Goal: Find specific page/section

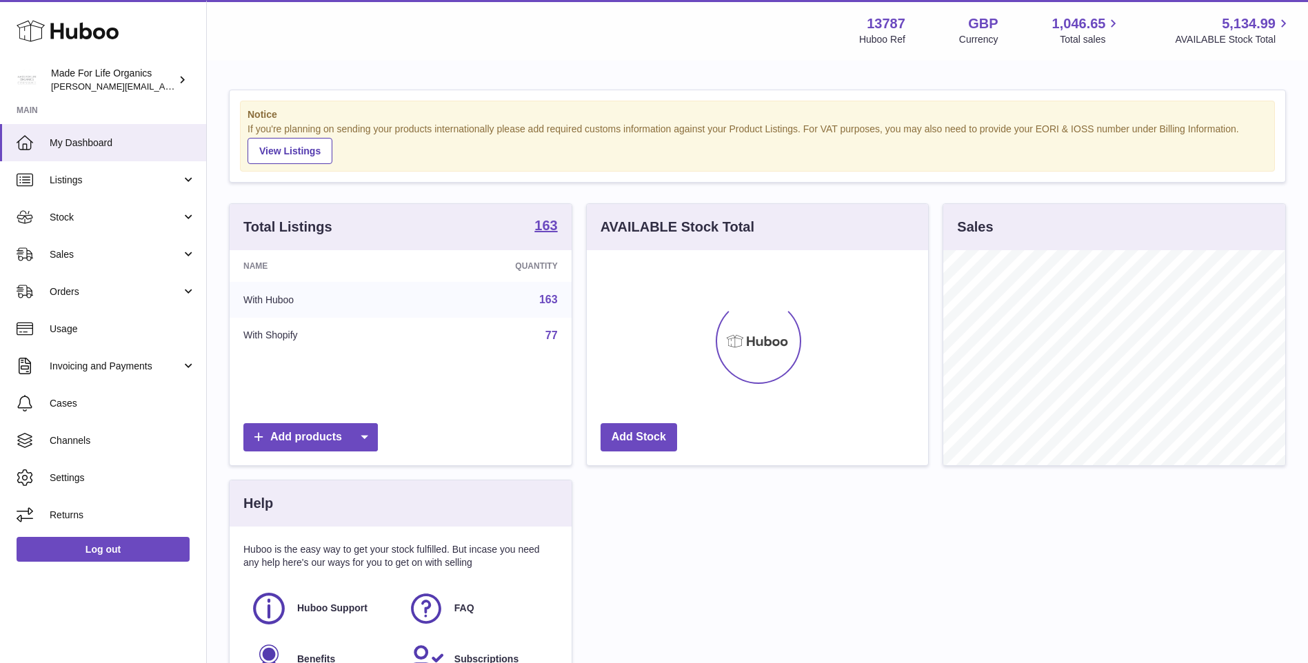
scroll to position [215, 341]
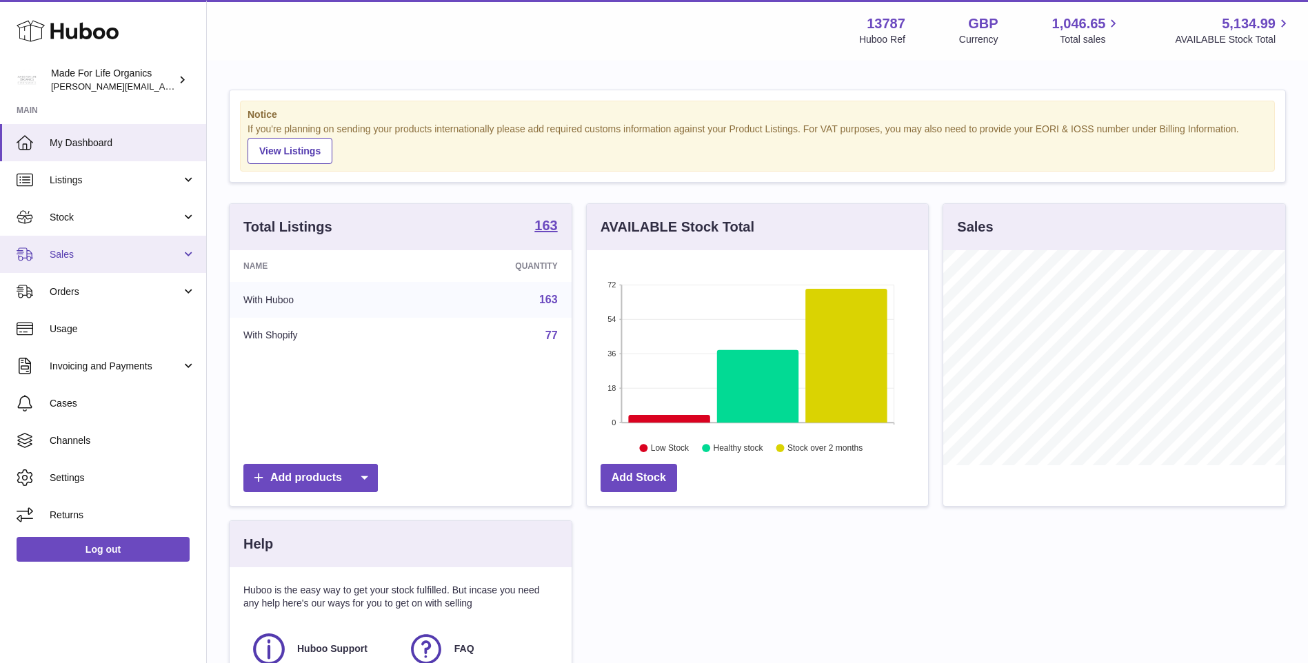
click at [53, 248] on span "Sales" at bounding box center [116, 254] width 132 height 13
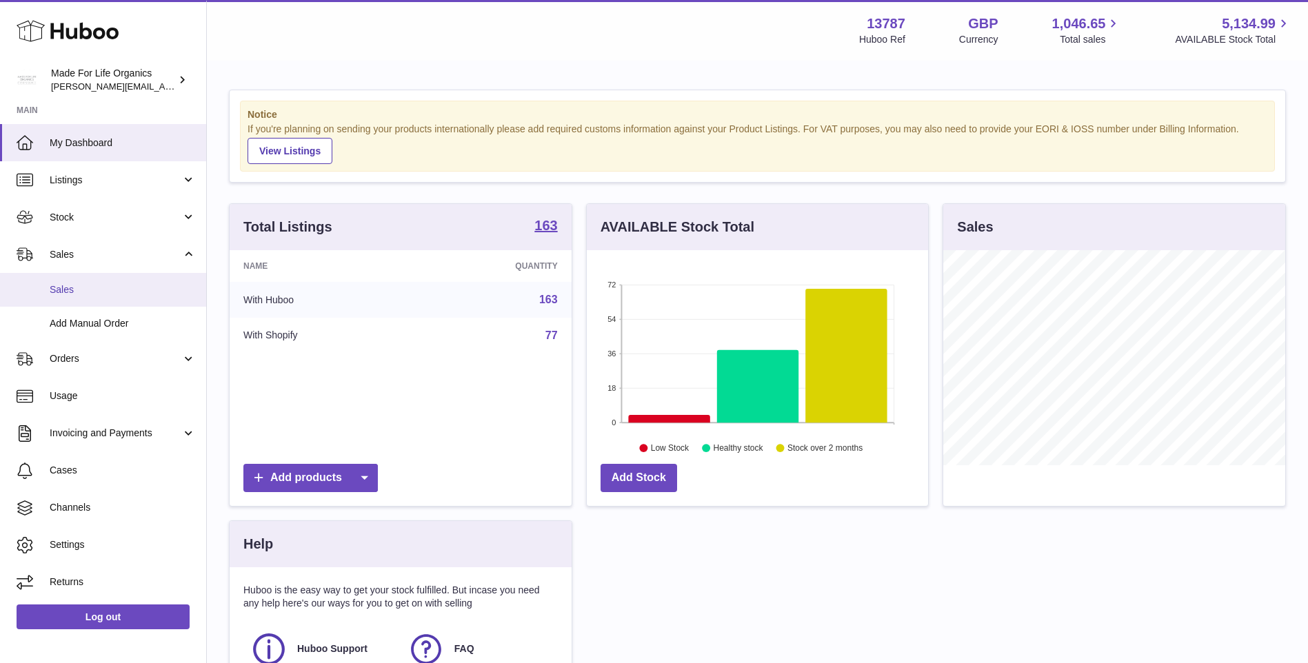
click at [70, 289] on span "Sales" at bounding box center [123, 289] width 146 height 13
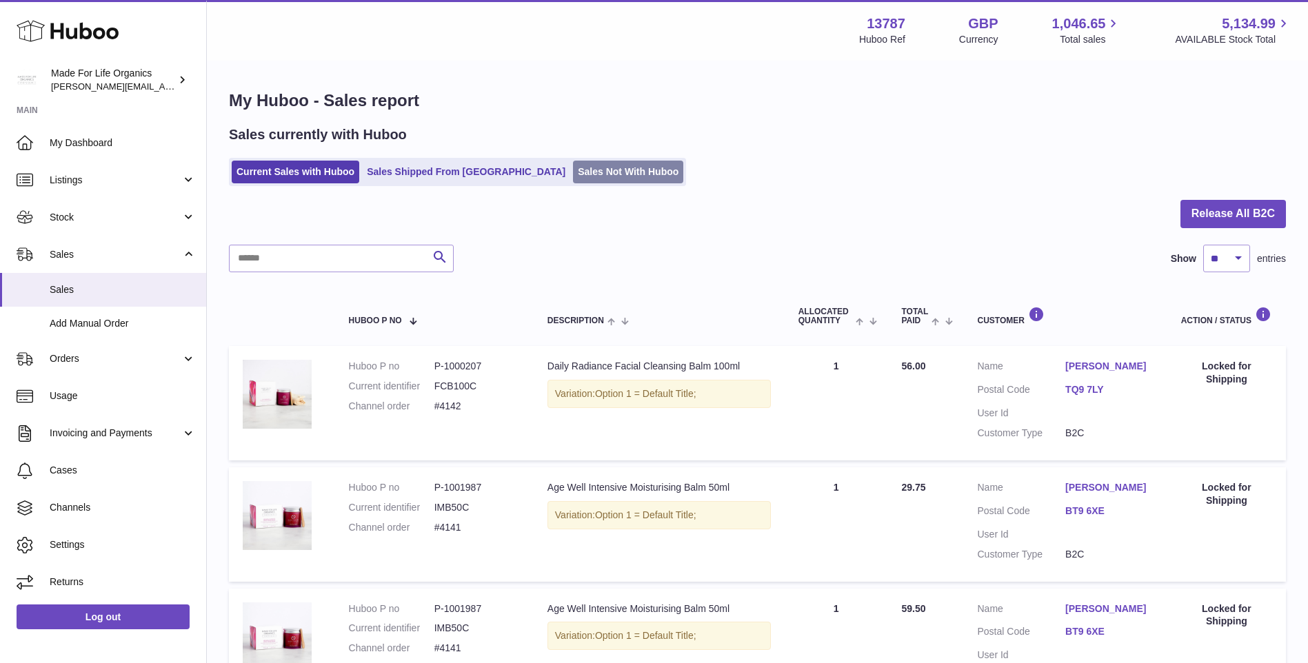
click at [580, 172] on link "Sales Not With Huboo" at bounding box center [628, 172] width 110 height 23
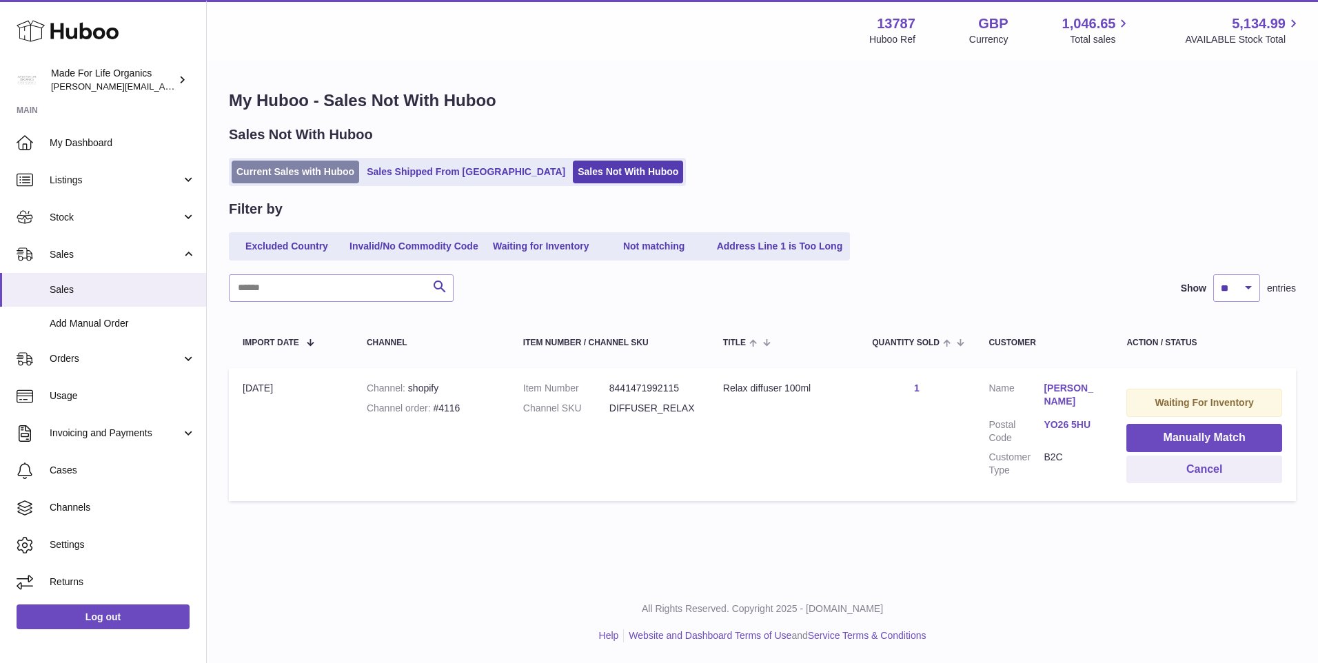
click at [297, 167] on link "Current Sales with Huboo" at bounding box center [296, 172] width 128 height 23
